Goal: Information Seeking & Learning: Learn about a topic

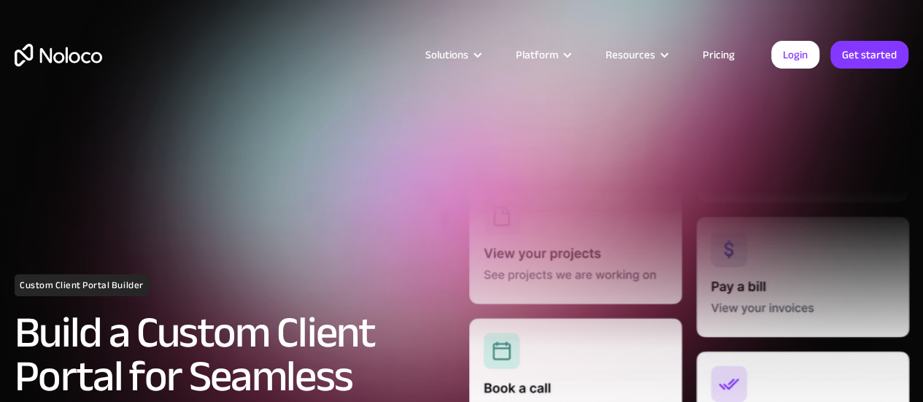
click at [731, 53] on link "Pricing" at bounding box center [719, 54] width 69 height 19
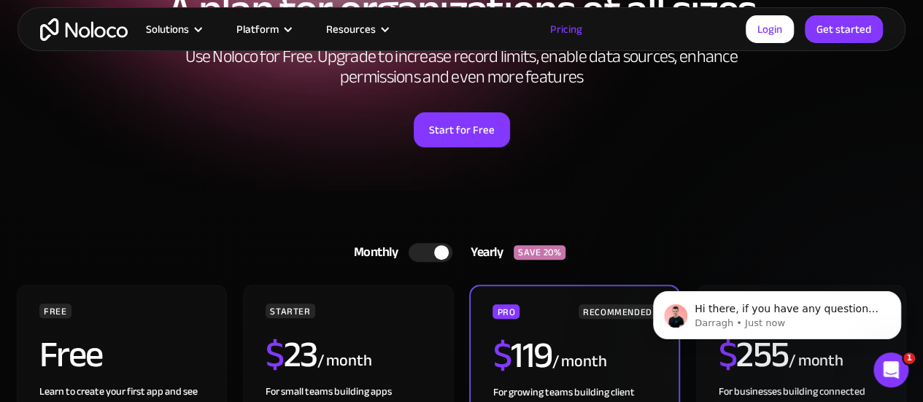
scroll to position [146, 0]
